Goal: Complete application form

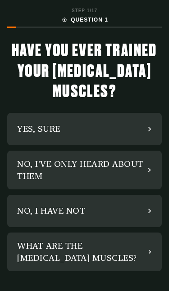
click at [53, 206] on div "NO, I HAVE NOT" at bounding box center [51, 211] width 68 height 12
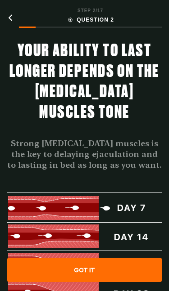
click at [73, 258] on div "GOT IT" at bounding box center [84, 270] width 154 height 24
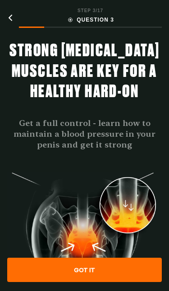
click at [75, 264] on div "GOT IT" at bounding box center [84, 270] width 154 height 24
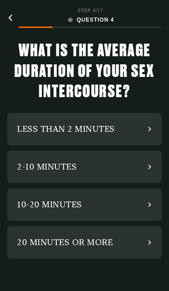
click at [41, 167] on div "2-10 MINUTES" at bounding box center [46, 167] width 59 height 12
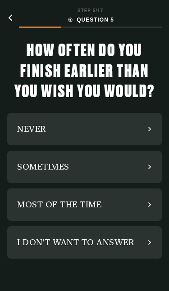
click at [34, 168] on div "SOMETIMES" at bounding box center [43, 167] width 52 height 12
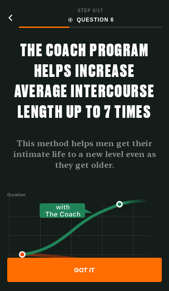
click at [83, 271] on div "GOT IT" at bounding box center [84, 270] width 154 height 24
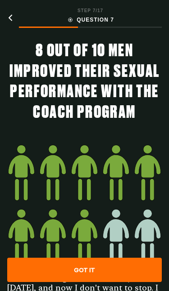
click at [78, 268] on div "GOT IT" at bounding box center [84, 270] width 154 height 24
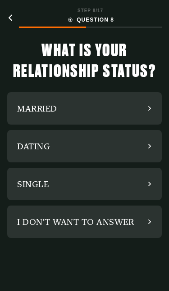
click at [38, 108] on div "MARRIED" at bounding box center [37, 109] width 40 height 12
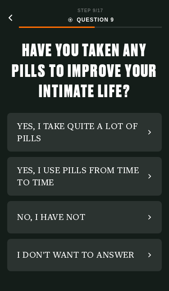
click at [39, 177] on div "YES, I USE PILLS FROM TIME TO TIME" at bounding box center [82, 176] width 131 height 24
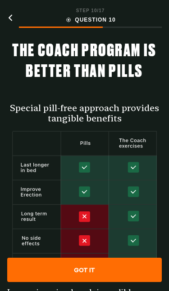
click at [76, 271] on div "GOT IT" at bounding box center [84, 270] width 154 height 24
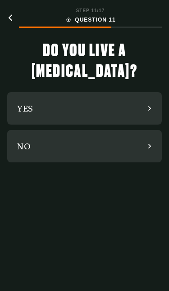
click at [31, 153] on div "NO" at bounding box center [84, 146] width 154 height 32
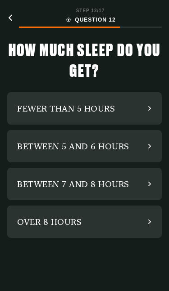
click at [31, 146] on div "BETWEEN 5 AND 6 HOURS" at bounding box center [73, 147] width 112 height 12
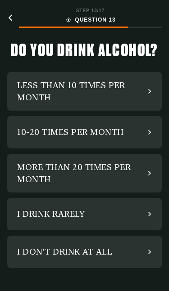
click at [35, 132] on div "10-20 TIMES PER MONTH" at bounding box center [70, 132] width 107 height 12
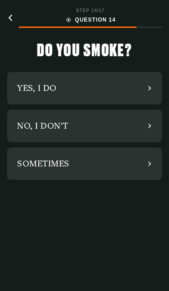
click at [33, 131] on div "NO, I DON'T" at bounding box center [42, 126] width 51 height 12
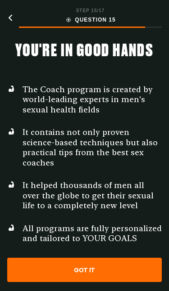
click at [78, 262] on div "GOT IT" at bounding box center [84, 270] width 154 height 24
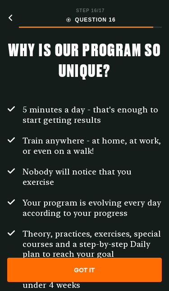
click at [73, 268] on div "GOT IT" at bounding box center [84, 270] width 154 height 24
